Goal: Task Accomplishment & Management: Complete application form

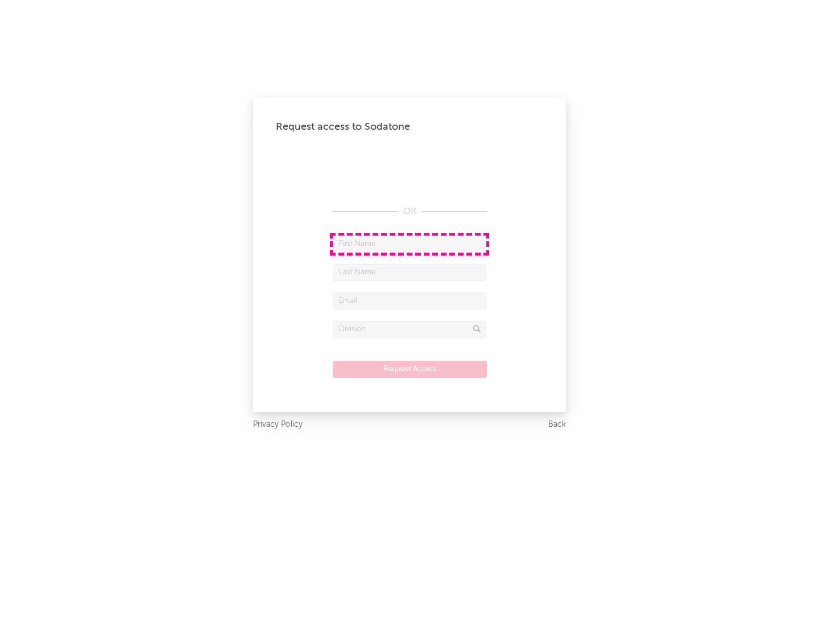
click at [410, 244] on input "text" at bounding box center [410, 244] width 154 height 17
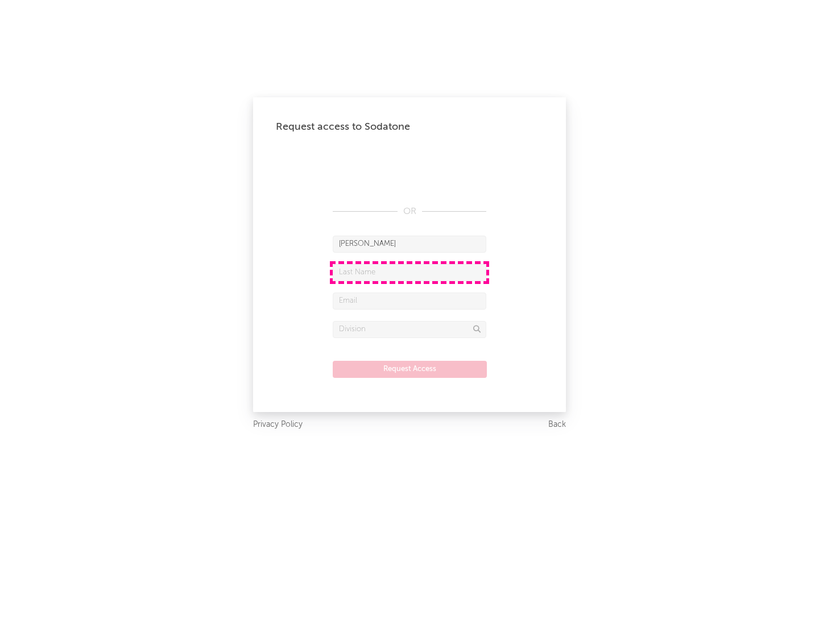
type input "[PERSON_NAME]"
click at [410, 272] on input "text" at bounding box center [410, 272] width 154 height 17
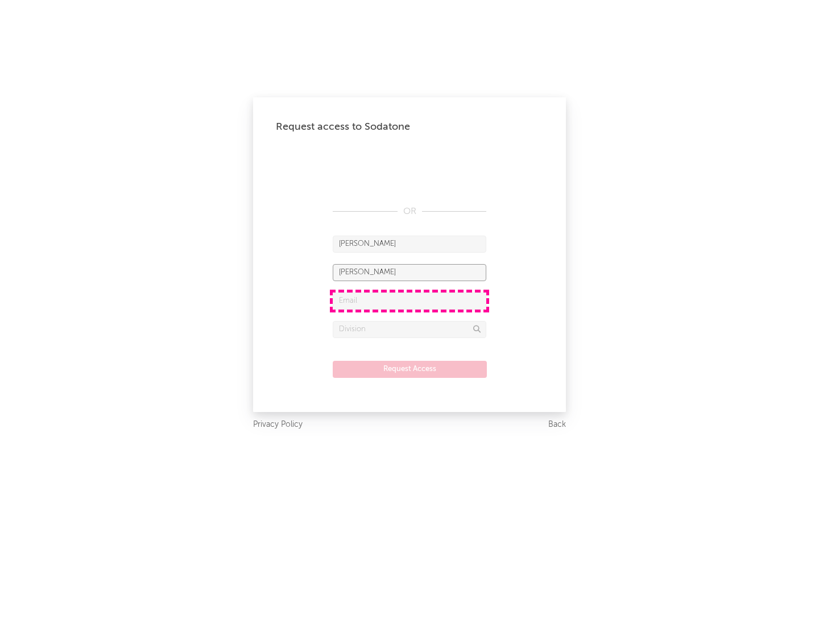
type input "[PERSON_NAME]"
click at [410, 300] on input "text" at bounding box center [410, 300] width 154 height 17
type input "[EMAIL_ADDRESS][DOMAIN_NAME]"
click at [410, 329] on input "text" at bounding box center [410, 329] width 154 height 17
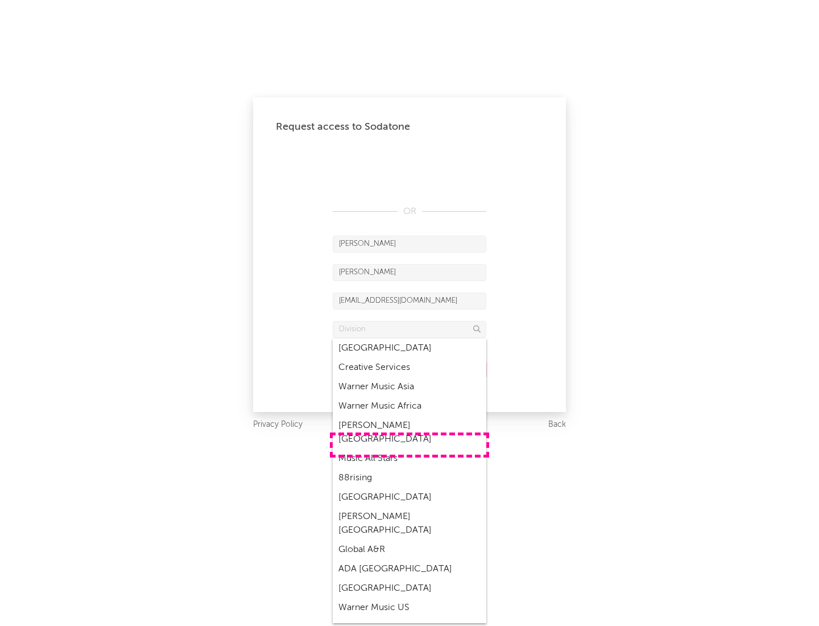
click at [410, 449] on div "Music All Stars" at bounding box center [410, 458] width 154 height 19
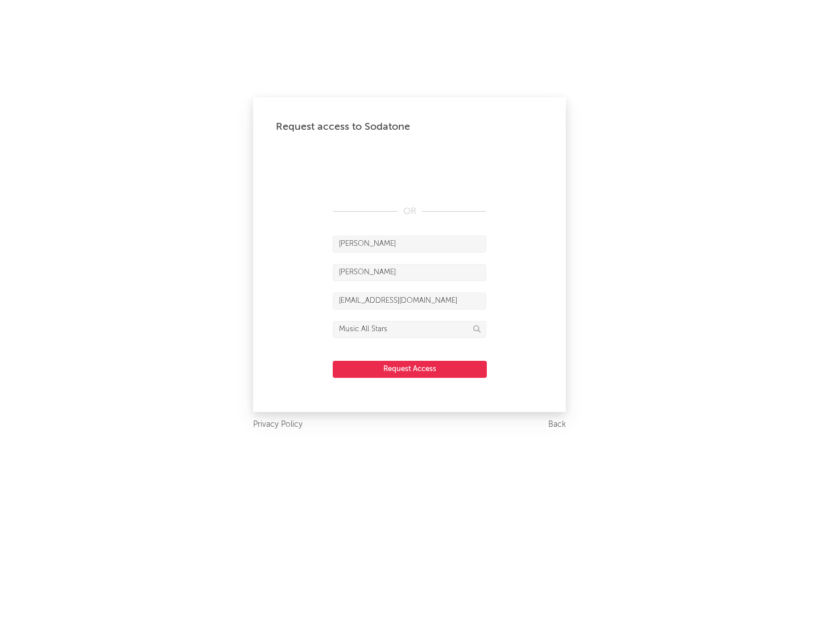
type input "Music All Stars"
click at [410, 369] on button "Request Access" at bounding box center [410, 369] width 154 height 17
